Goal: Task Accomplishment & Management: Manage account settings

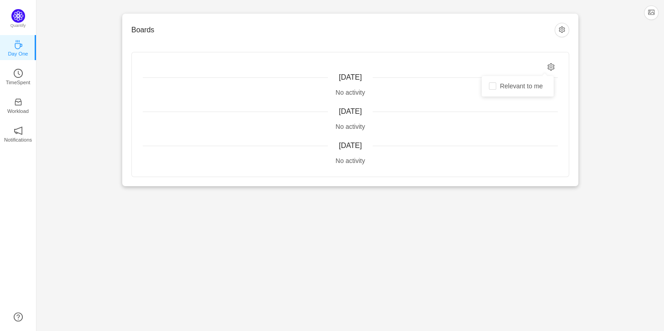
click at [548, 64] on icon "icon: setting" at bounding box center [551, 67] width 7 height 8
click at [527, 87] on span "Relevant to me" at bounding box center [521, 86] width 50 height 7
click at [496, 87] on input "Relevant to me" at bounding box center [492, 86] width 7 height 7
click at [527, 87] on span "Relevant to me" at bounding box center [521, 86] width 50 height 7
click at [496, 87] on input "Relevant to me" at bounding box center [492, 86] width 7 height 7
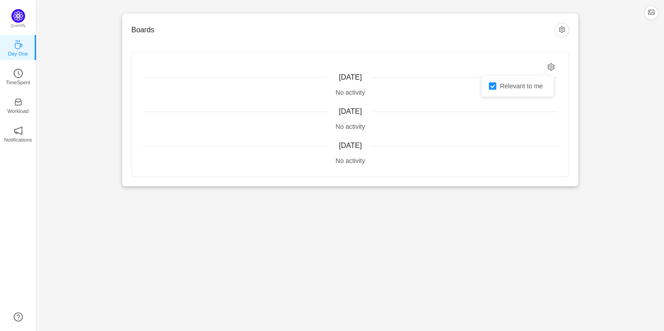
checkbox input "false"
click at [563, 33] on button "button" at bounding box center [561, 30] width 15 height 15
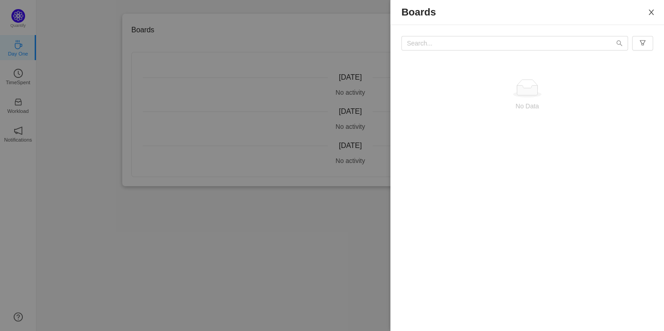
click at [651, 11] on icon "icon: close" at bounding box center [650, 12] width 7 height 7
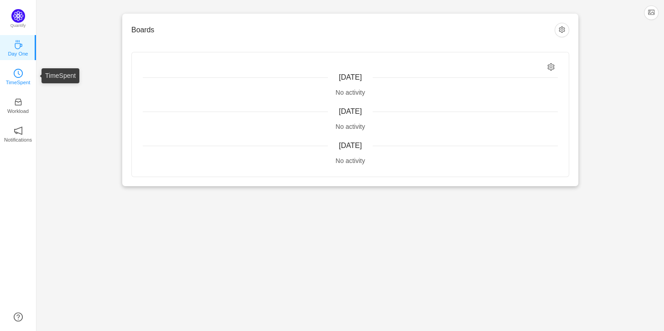
click at [23, 72] on link "TimeSpent" at bounding box center [18, 76] width 9 height 9
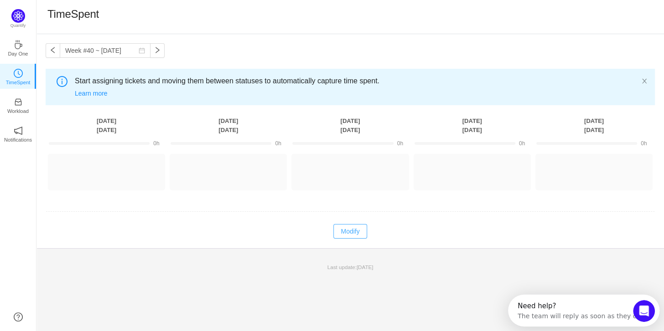
click at [352, 238] on button "Modify" at bounding box center [349, 231] width 33 height 15
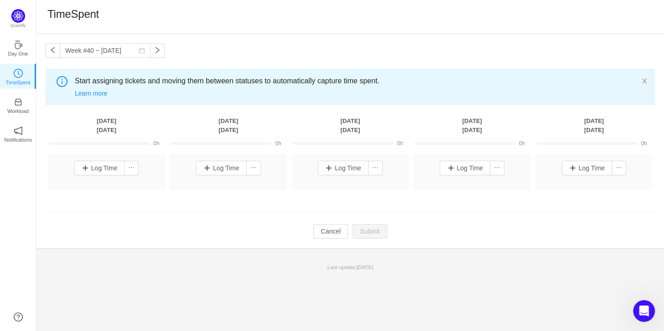
click at [109, 220] on td at bounding box center [350, 212] width 609 height 23
click at [25, 107] on p "Workload" at bounding box center [17, 111] width 21 height 8
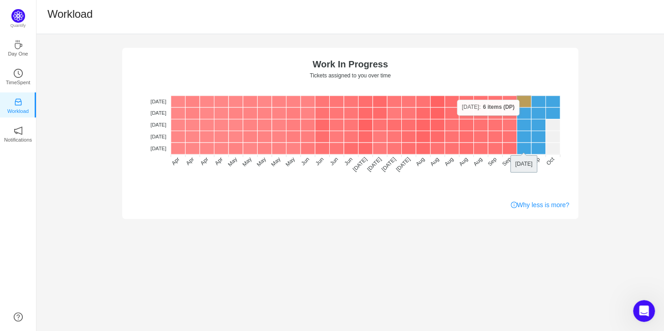
click at [523, 100] on rect at bounding box center [524, 102] width 15 height 12
click at [538, 98] on rect at bounding box center [538, 102] width 15 height 12
click at [541, 102] on rect at bounding box center [538, 102] width 15 height 12
click at [539, 104] on rect at bounding box center [538, 102] width 15 height 12
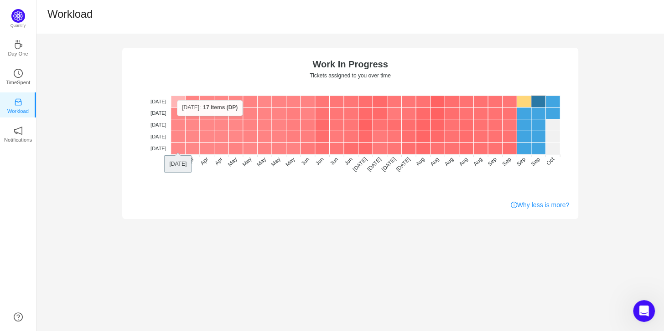
click at [177, 100] on rect at bounding box center [178, 102] width 15 height 12
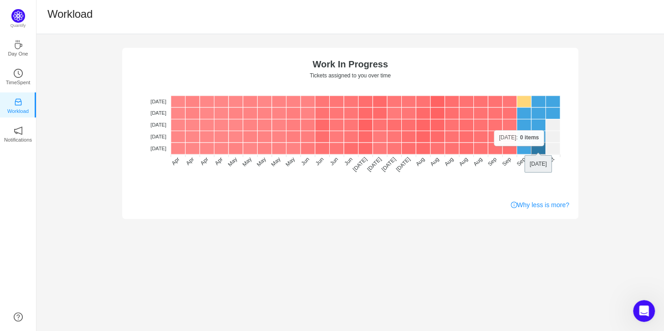
click at [543, 146] on rect at bounding box center [538, 149] width 15 height 12
click at [523, 151] on rect at bounding box center [524, 149] width 15 height 12
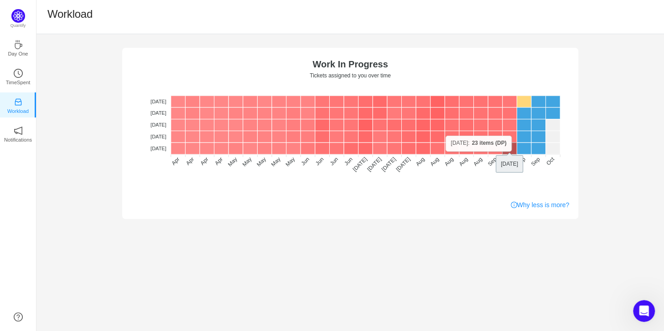
click at [511, 152] on rect at bounding box center [509, 149] width 15 height 12
click at [613, 102] on div "No data No WIP Optimal (1-4) High (5-10) Overburdened (10+) Work In Progress Ti…" at bounding box center [349, 126] width 627 height 185
